Goal: Information Seeking & Learning: Learn about a topic

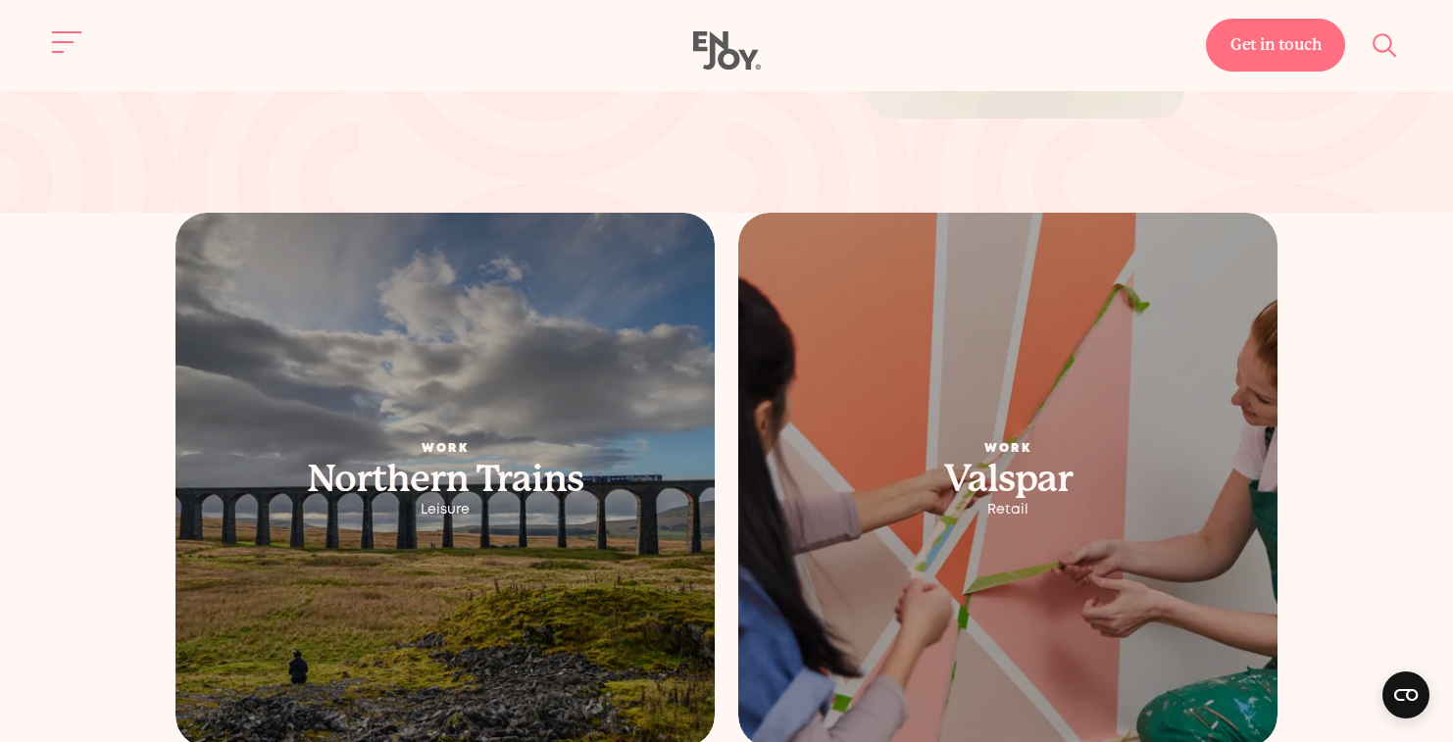
scroll to position [3720, 0]
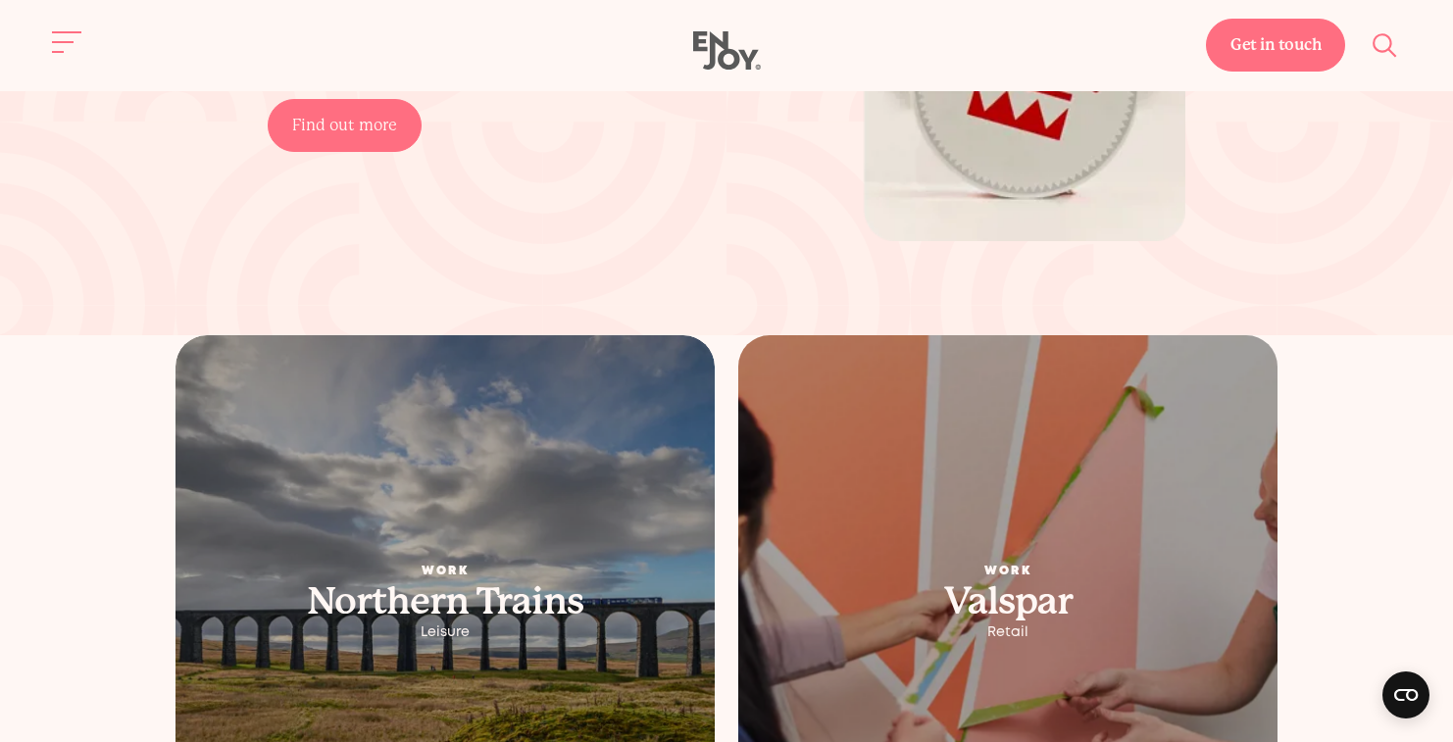
click at [955, 498] on picture at bounding box center [1007, 602] width 567 height 561
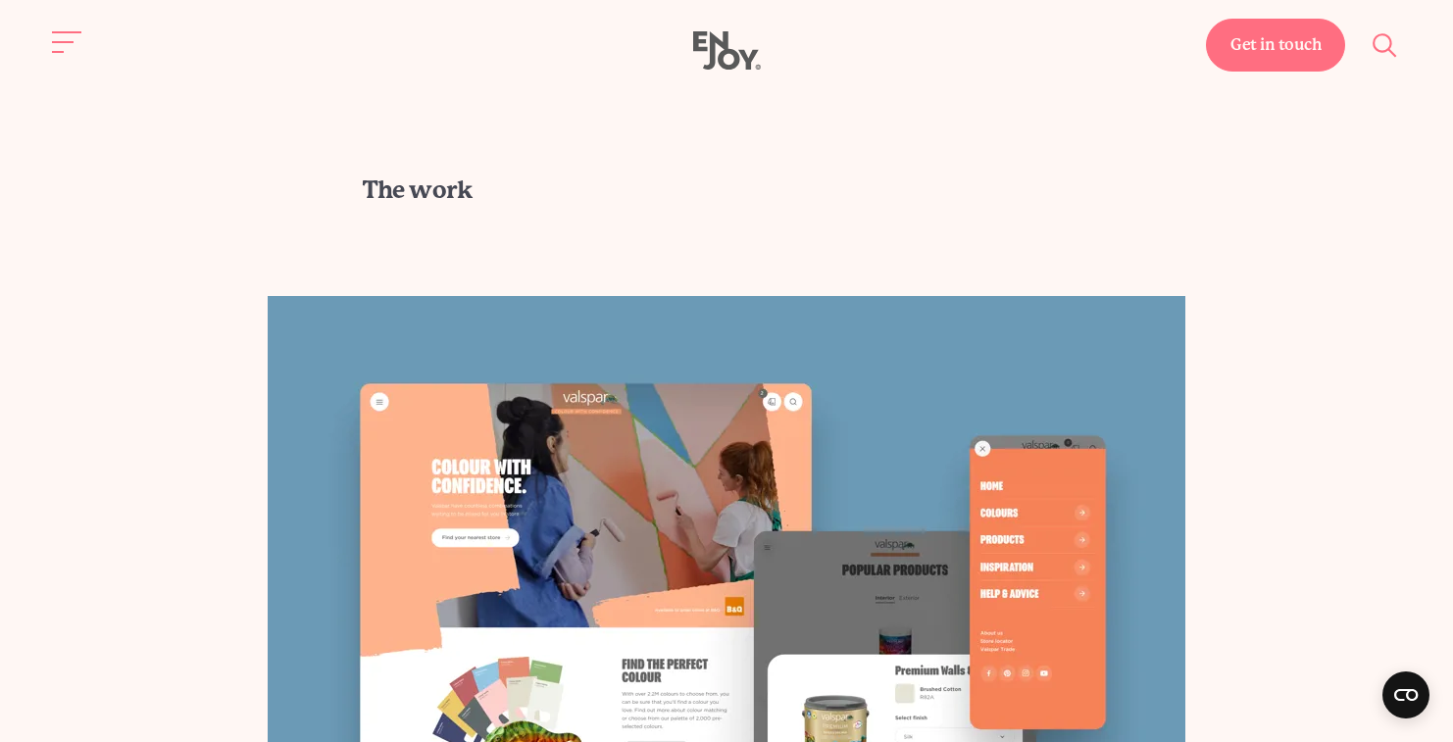
scroll to position [4642, 0]
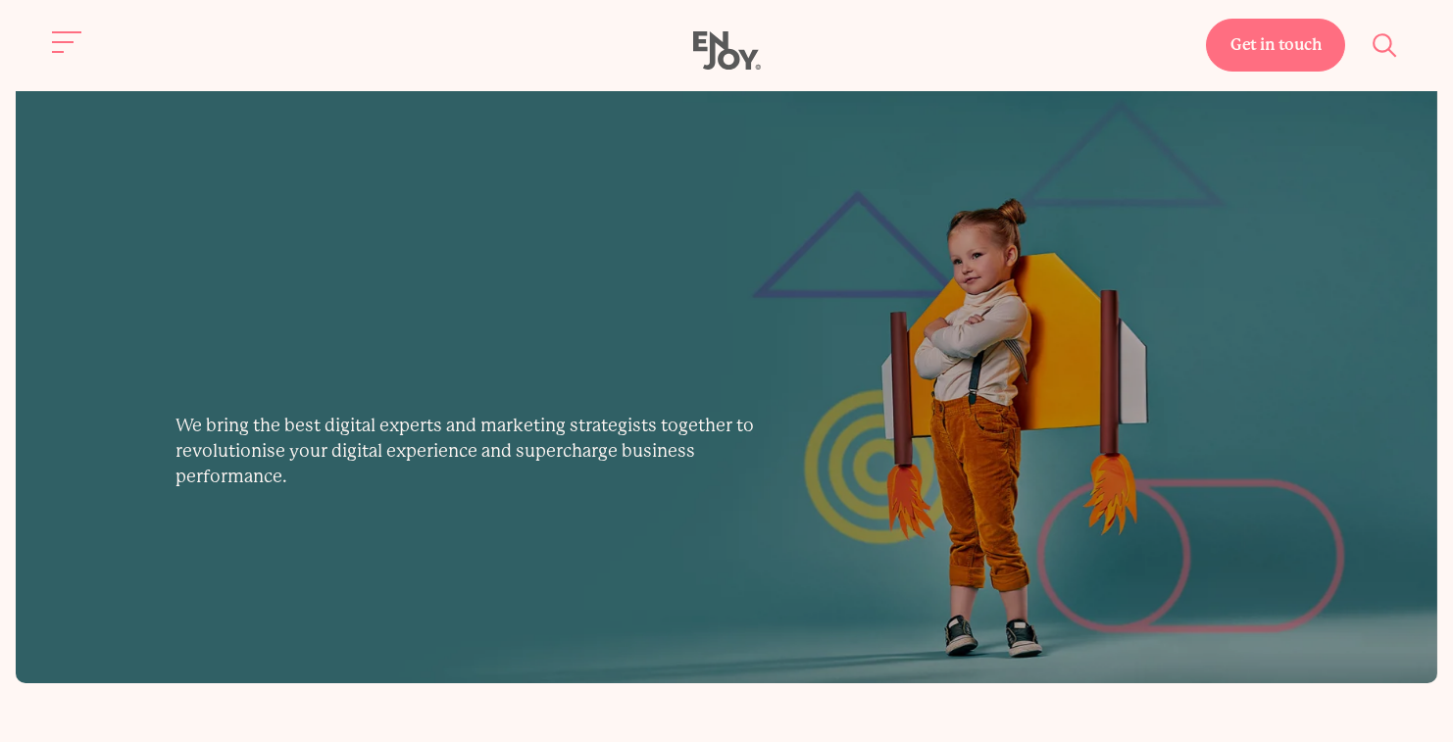
scroll to position [3720, 0]
